Goal: Information Seeking & Learning: Check status

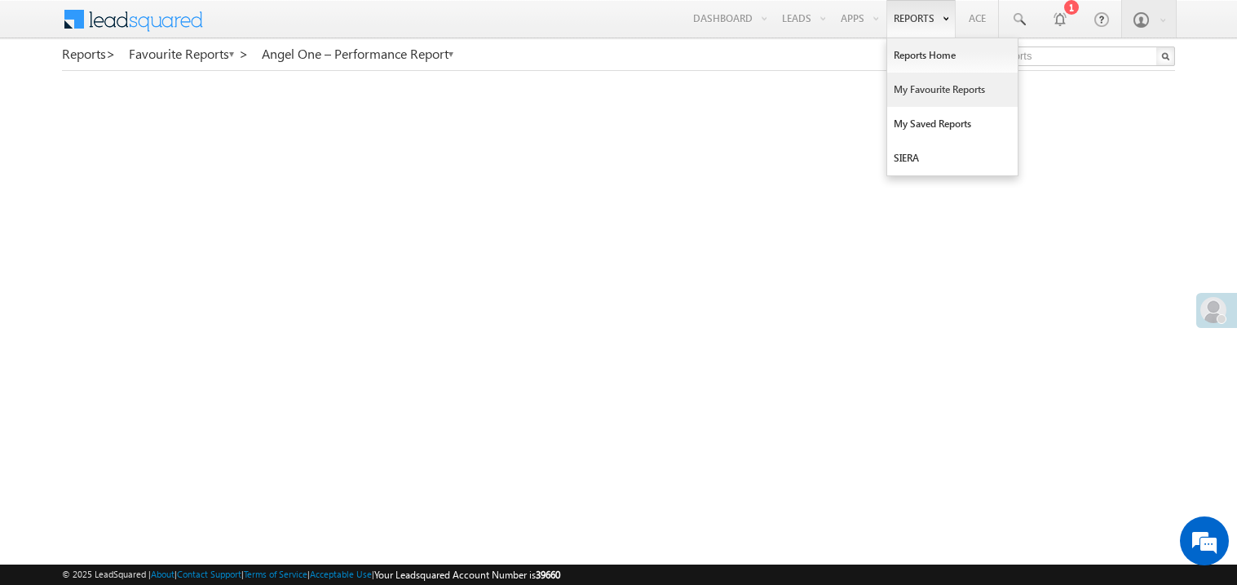
click at [914, 97] on link "My Favourite Reports" at bounding box center [952, 90] width 130 height 34
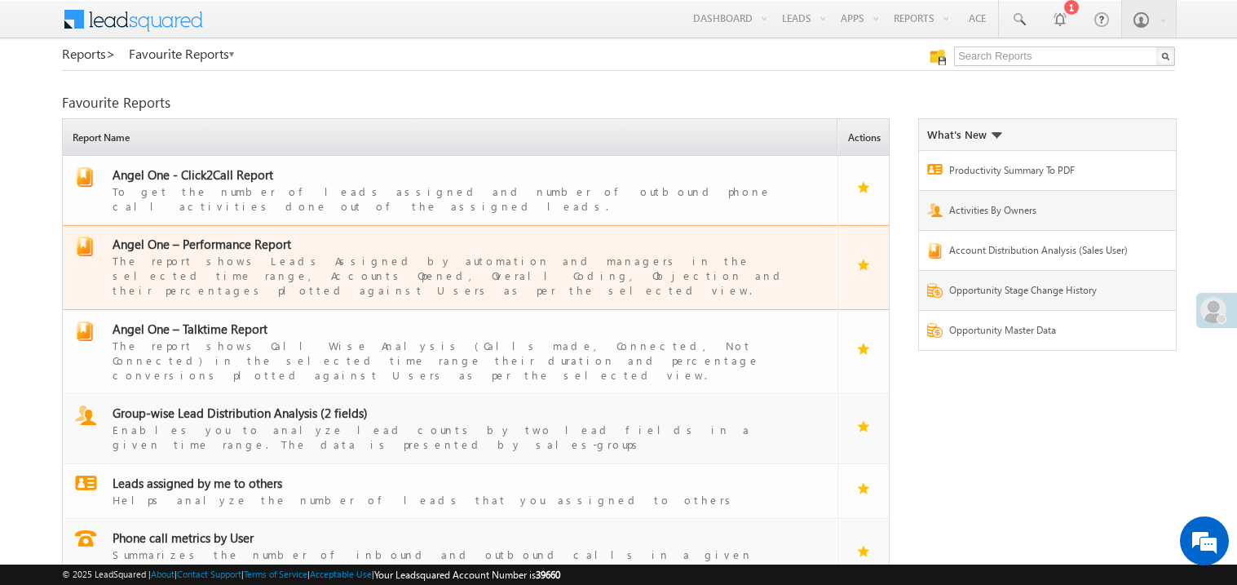
click at [232, 236] on span "Angel One – Performance Report" at bounding box center [202, 244] width 179 height 16
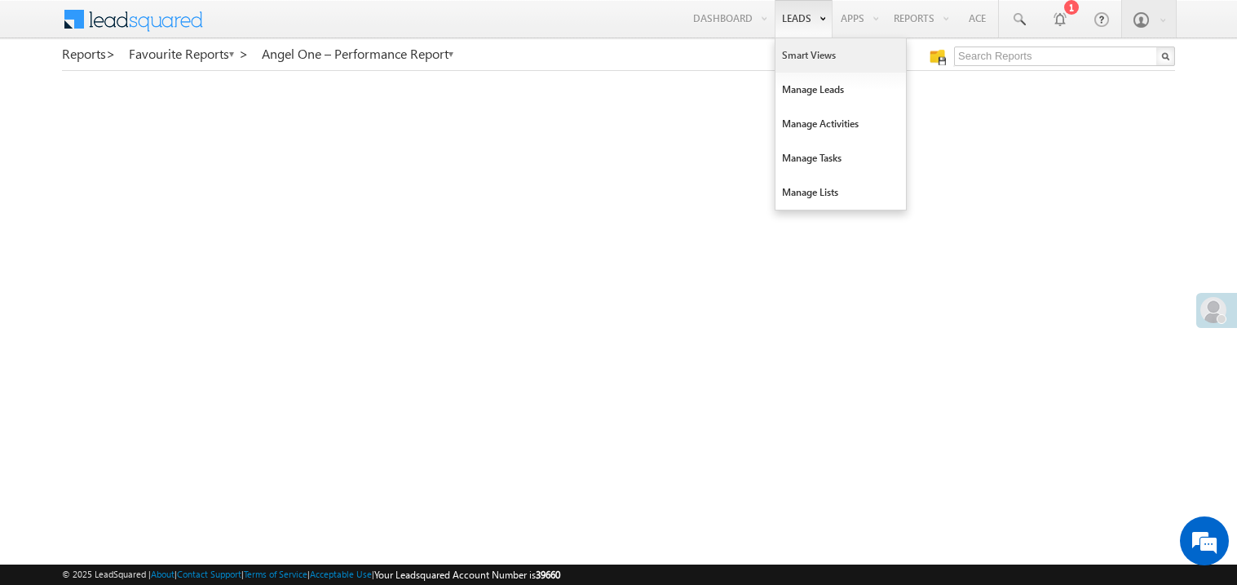
click at [787, 56] on link "Smart Views" at bounding box center [841, 55] width 130 height 34
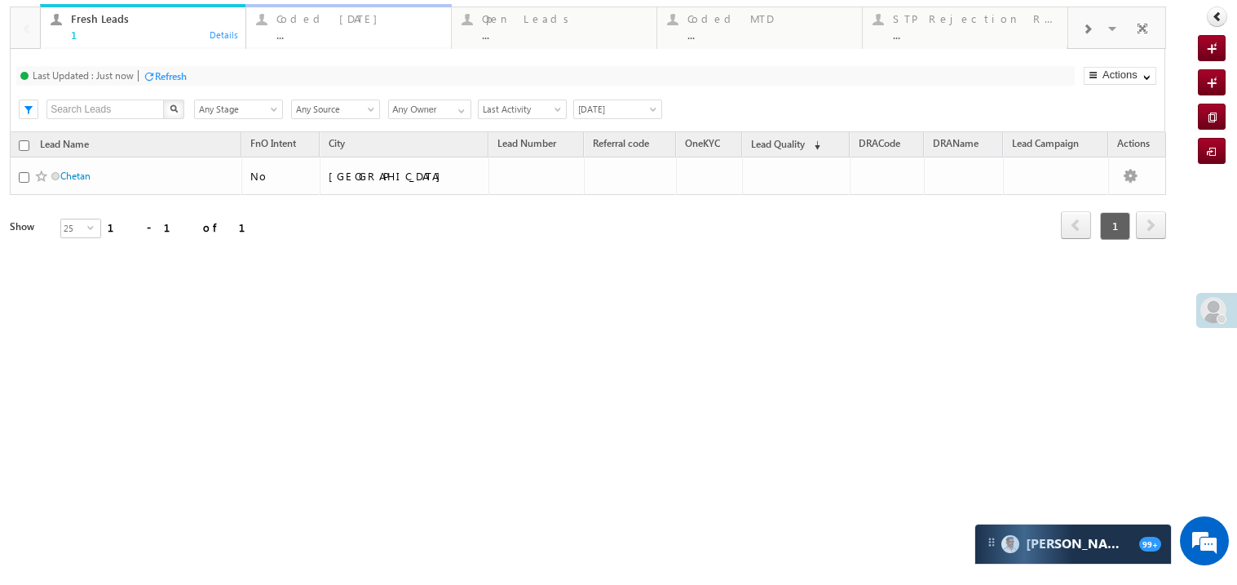
click at [374, 38] on div "..." at bounding box center [358, 35] width 165 height 12
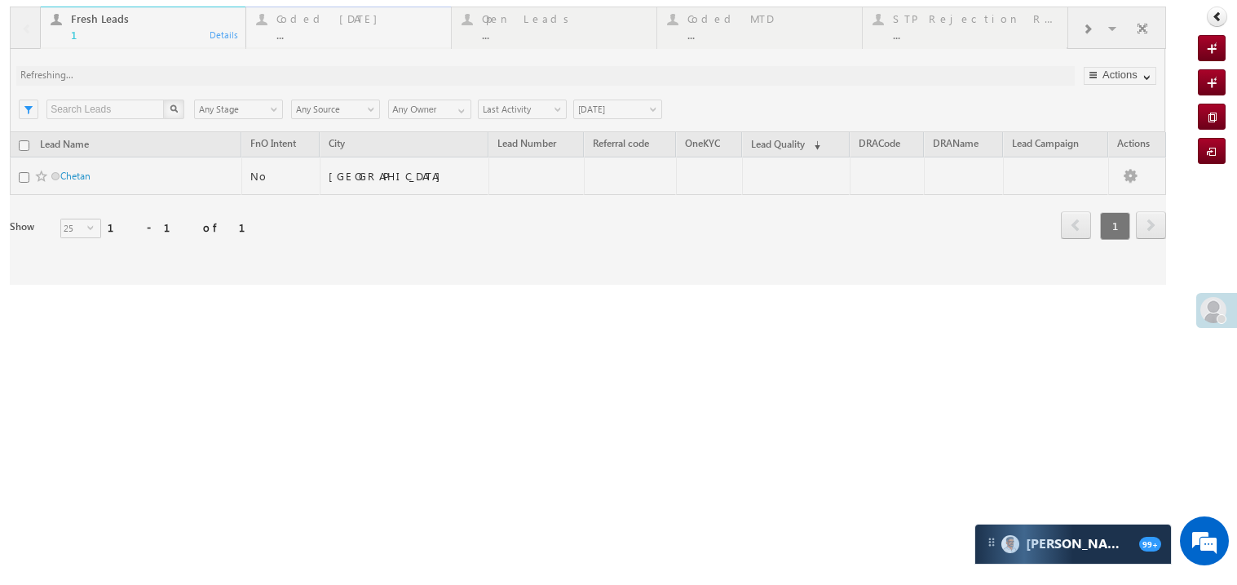
click at [374, 38] on div at bounding box center [588, 146] width 1156 height 278
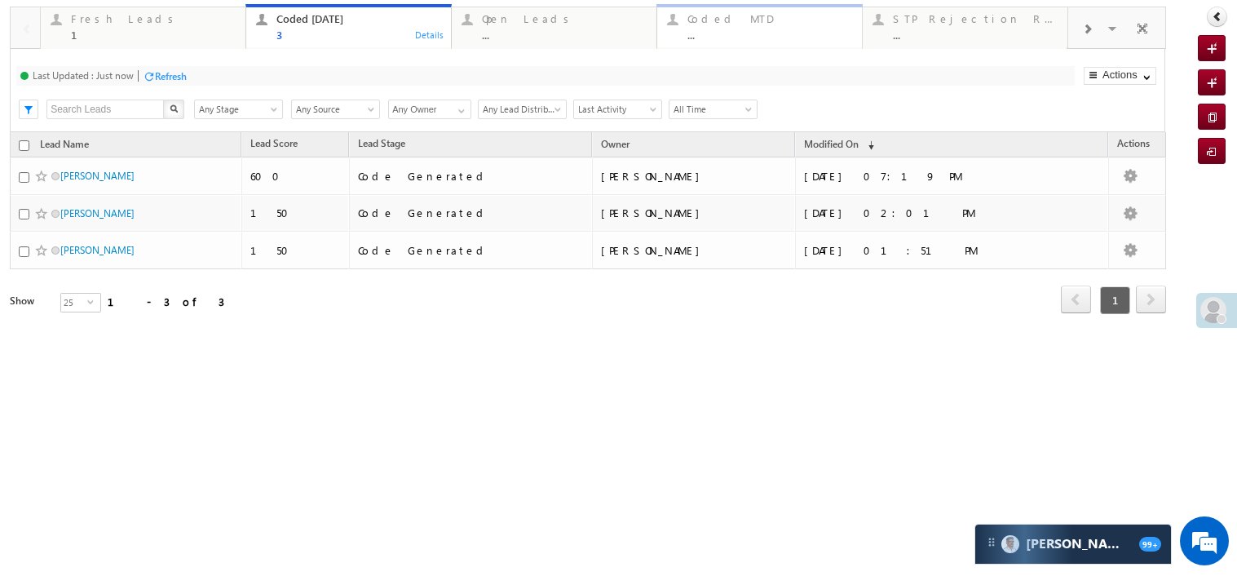
click at [739, 22] on div "Coded MTD" at bounding box center [769, 18] width 165 height 13
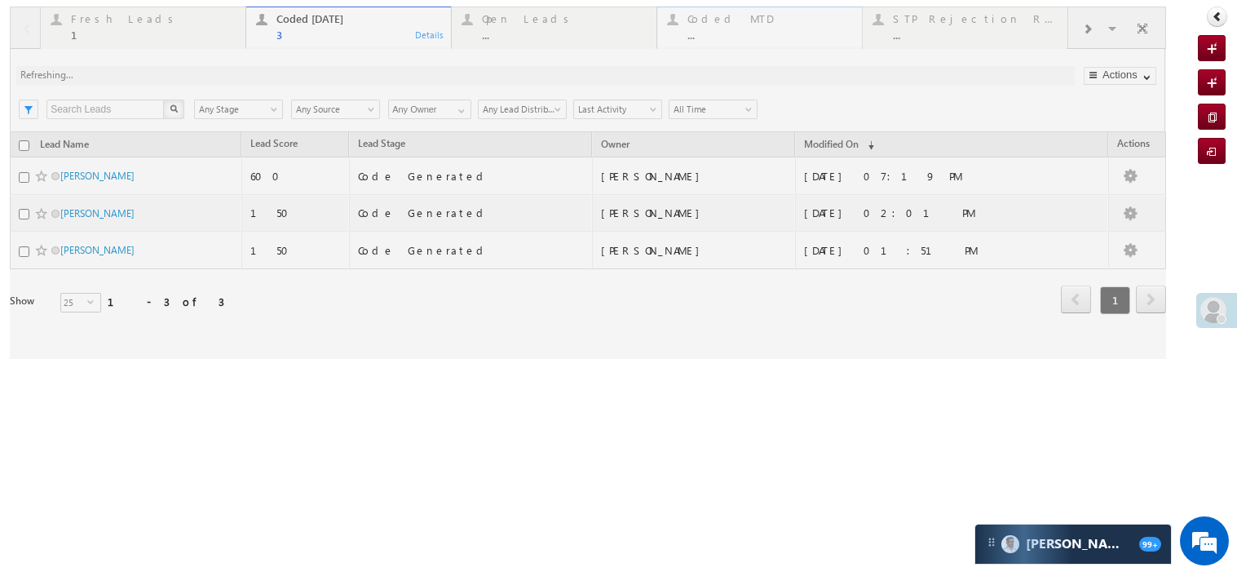
click at [739, 22] on div at bounding box center [588, 183] width 1156 height 352
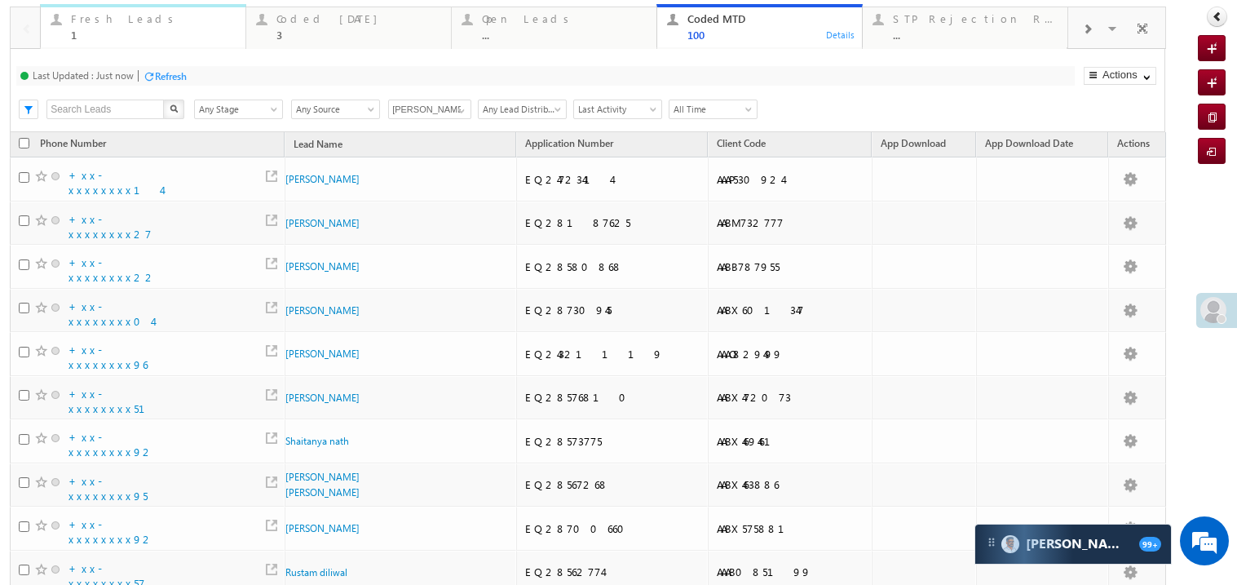
click at [154, 43] on link "Fresh Leads 1 Details" at bounding box center [143, 26] width 206 height 44
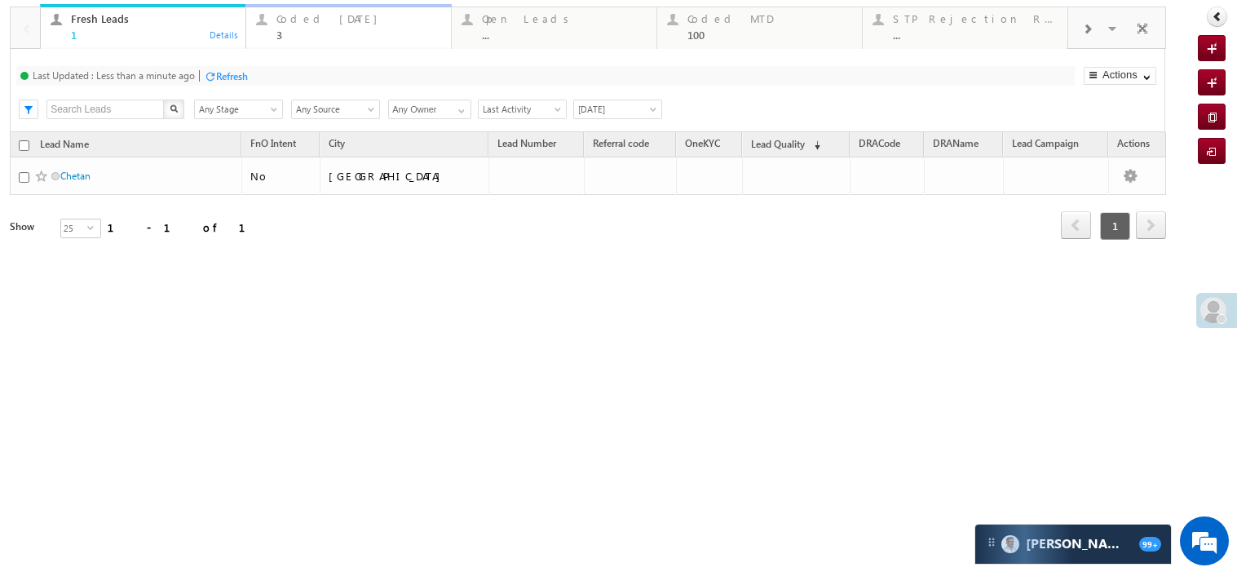
click at [329, 37] on div "3" at bounding box center [358, 35] width 165 height 12
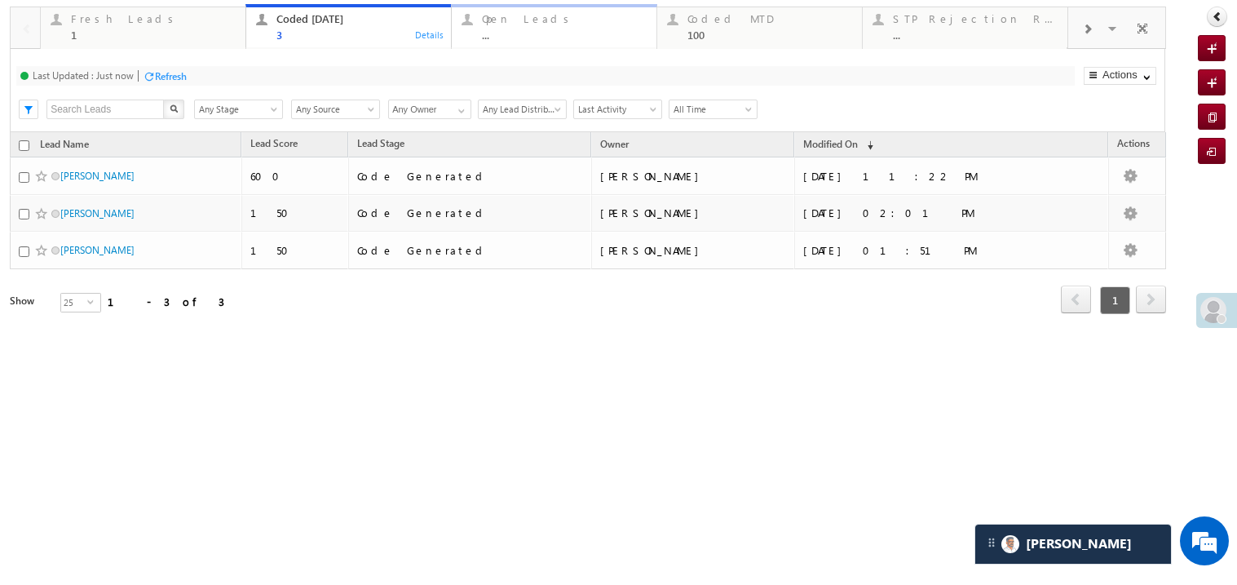
click at [524, 32] on div "..." at bounding box center [564, 35] width 165 height 12
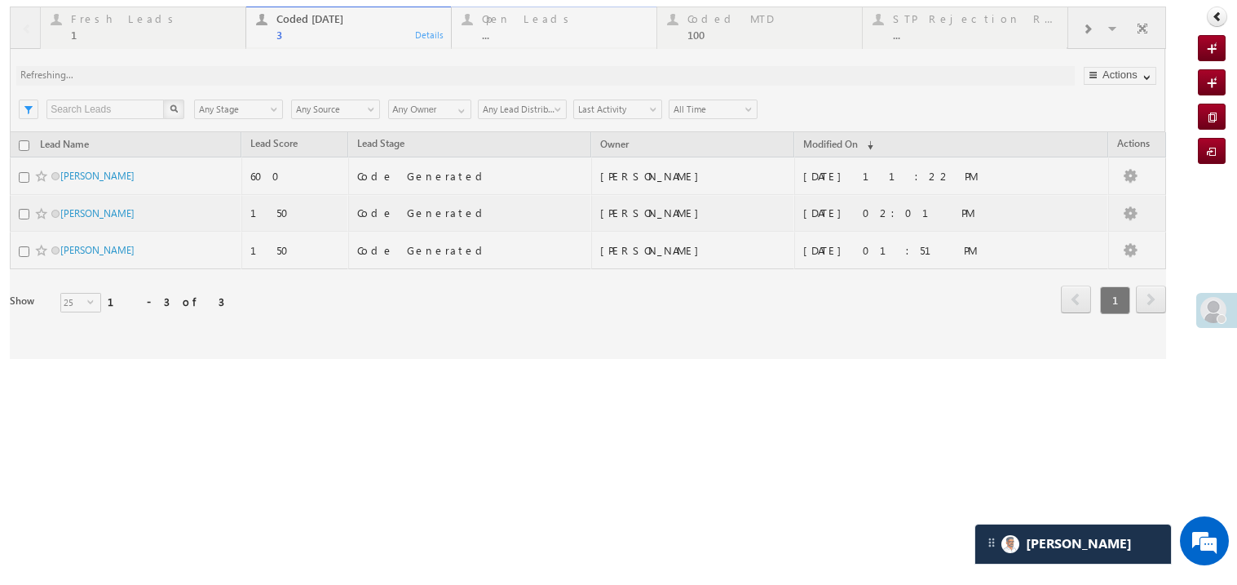
click at [524, 32] on div at bounding box center [588, 183] width 1156 height 352
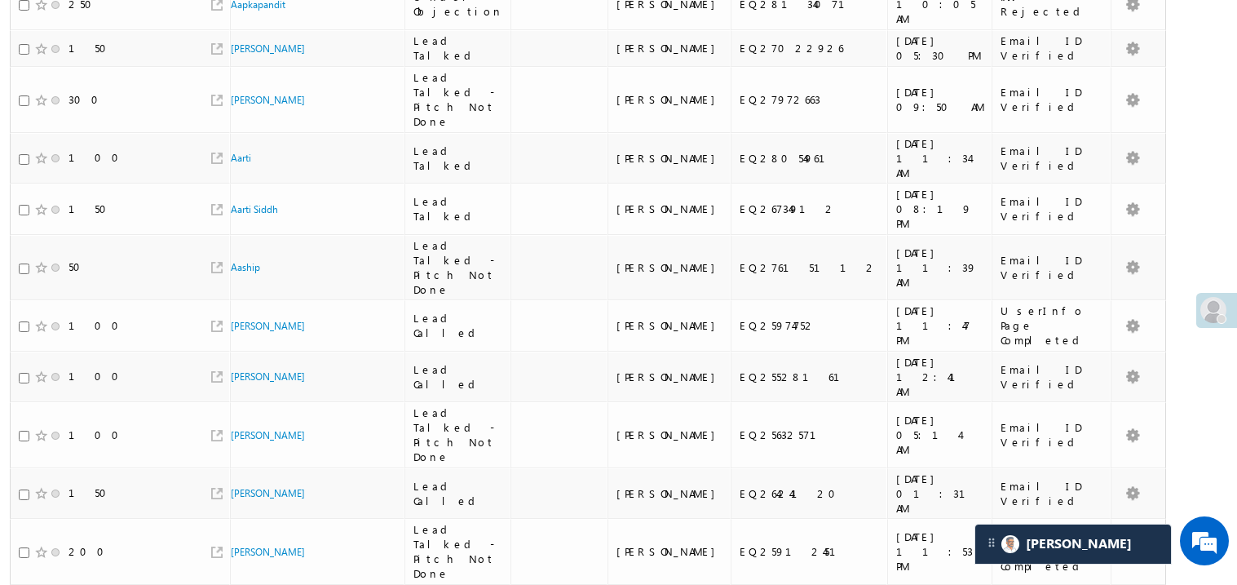
scroll to position [634, 0]
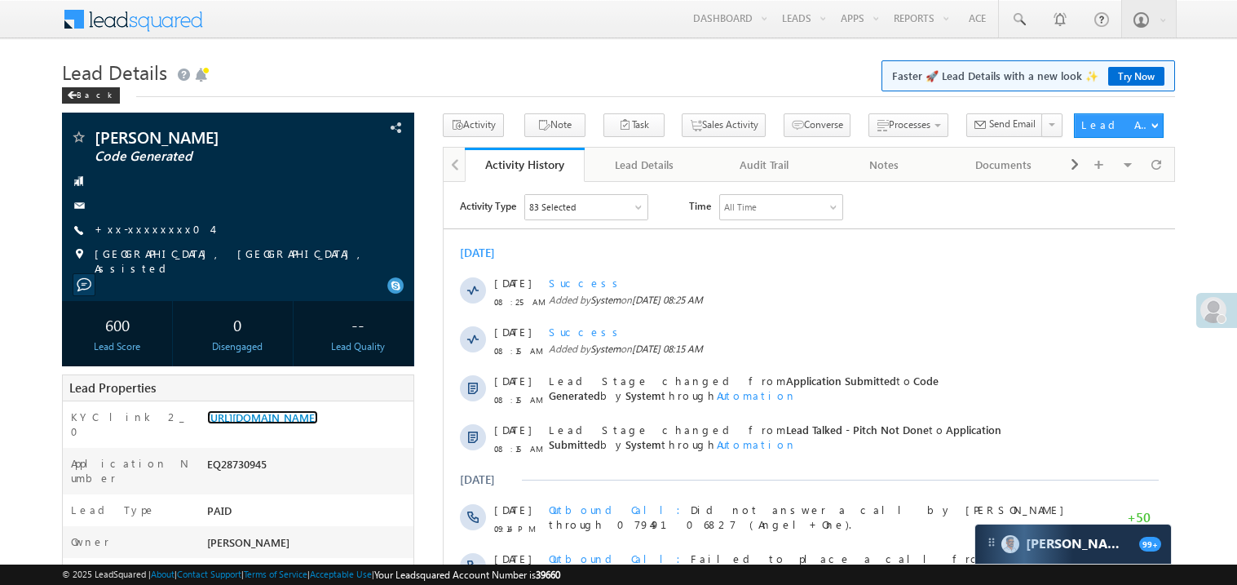
click at [318, 424] on link "https://angelbroking1-pk3em7sa.customui-test.leadsquared.com?leadId=8eb8ae8c-f7…" at bounding box center [262, 417] width 111 height 14
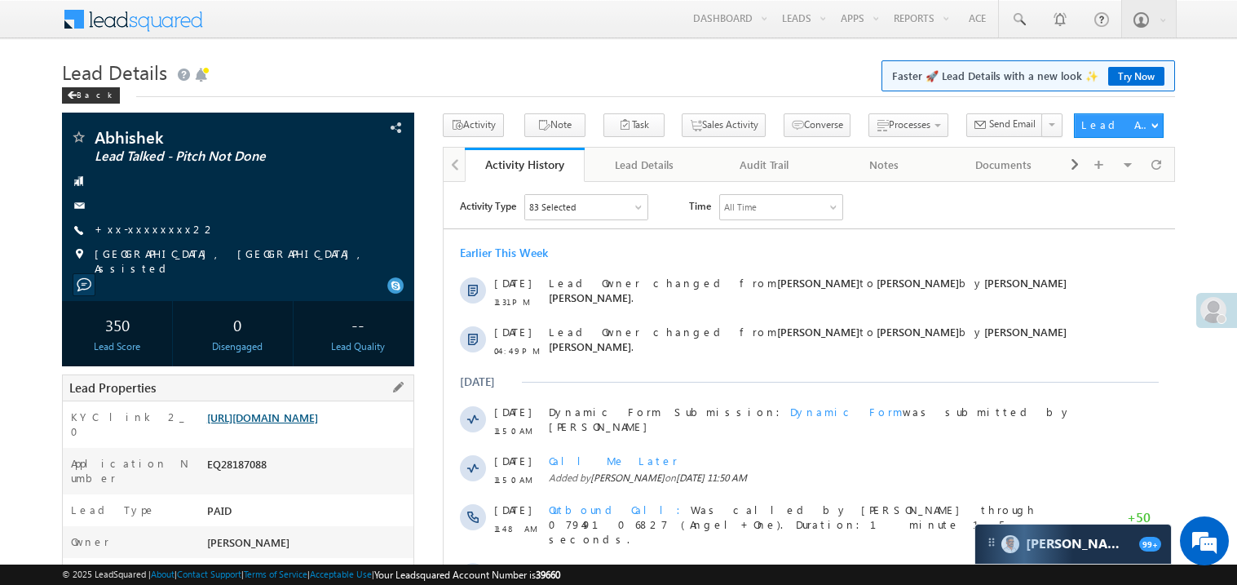
click at [304, 417] on link "https://angelbroking1-pk3em7sa.customui-test.leadsquared.com?leadId=0cdc6a00-dc…" at bounding box center [262, 417] width 111 height 14
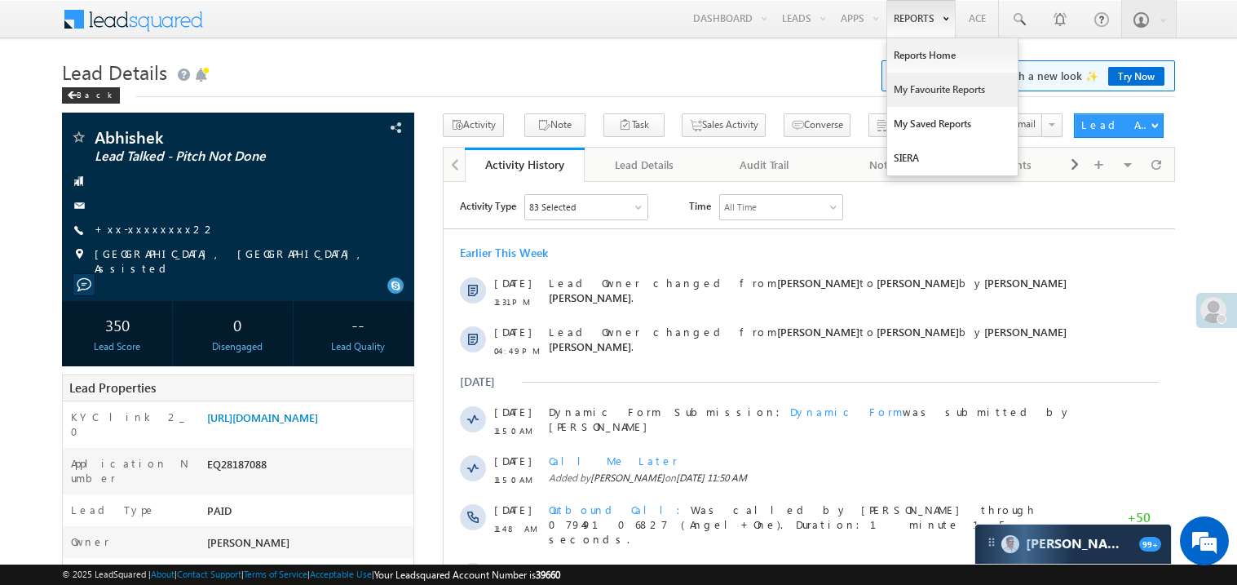
click at [917, 89] on link "My Favourite Reports" at bounding box center [952, 90] width 130 height 34
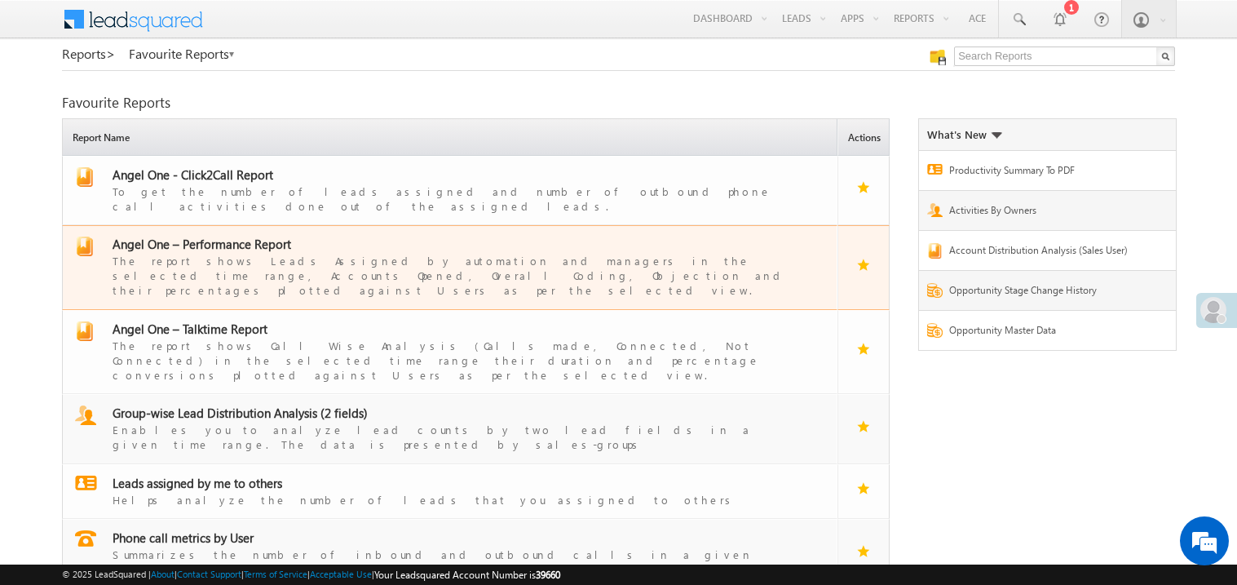
click at [228, 252] on div "The report shows Leads Assigned by automation and managers in the selected time…" at bounding box center [460, 275] width 695 height 46
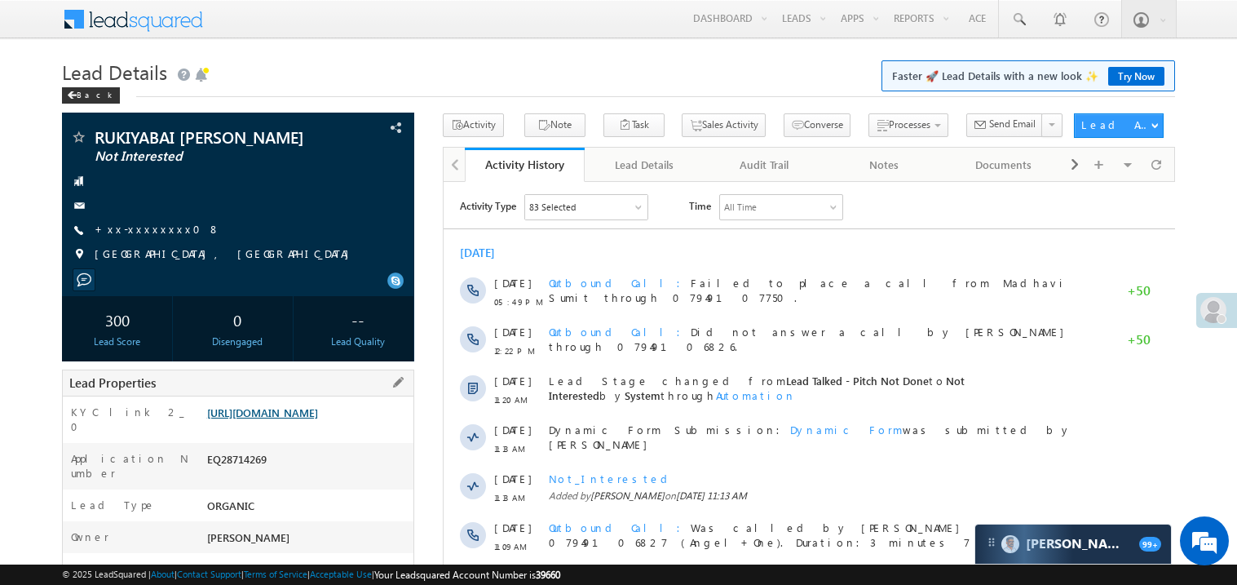
click at [282, 419] on link "[URL][DOMAIN_NAME]" at bounding box center [262, 412] width 111 height 14
